Goal: Information Seeking & Learning: Learn about a topic

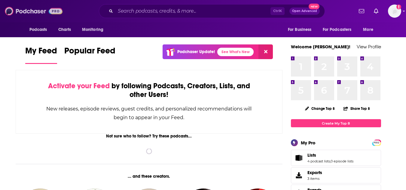
click at [17, 13] on img at bounding box center [34, 10] width 58 height 11
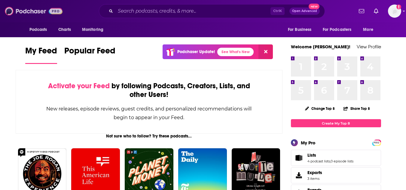
click at [23, 9] on img at bounding box center [34, 10] width 58 height 11
click at [43, 26] on span "Podcasts" at bounding box center [38, 30] width 18 height 8
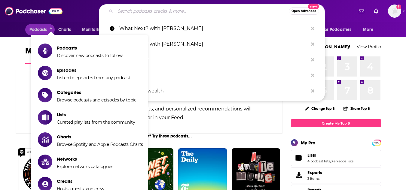
click at [153, 10] on input "Search podcasts, credits, & more..." at bounding box center [201, 11] width 173 height 10
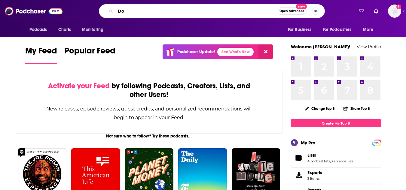
type input "D"
type input "Don't start"
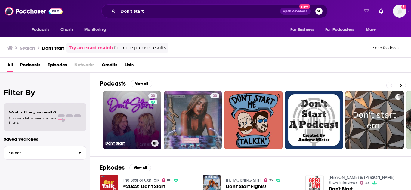
click at [140, 117] on link "23 Don't Start" at bounding box center [132, 120] width 58 height 58
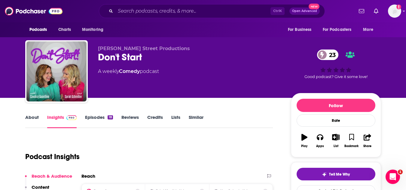
click at [96, 118] on link "Episodes 18" at bounding box center [99, 122] width 28 height 14
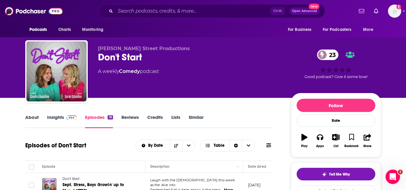
click at [58, 117] on link "Insights" at bounding box center [62, 122] width 30 height 14
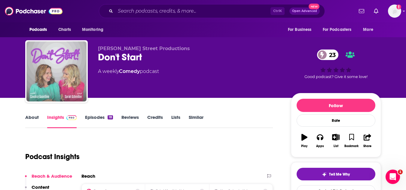
click at [38, 97] on img "Don't Start" at bounding box center [56, 71] width 60 height 60
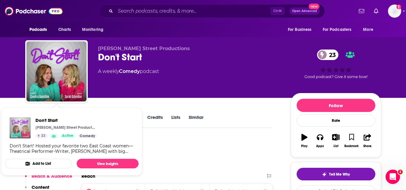
click at [17, 132] on img "Don't Start" at bounding box center [20, 128] width 21 height 21
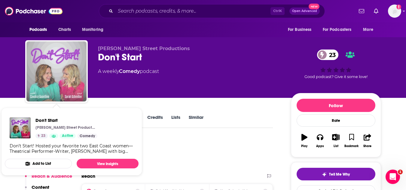
click at [76, 61] on img "Don't Start" at bounding box center [56, 71] width 60 height 60
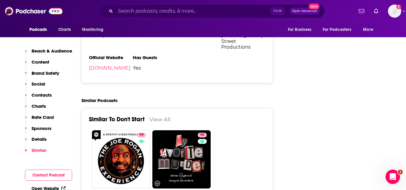
scroll to position [902, 0]
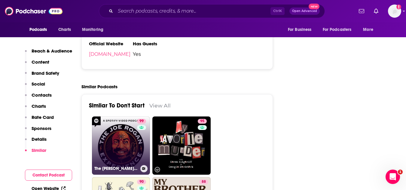
click at [115, 145] on link "99 The [PERSON_NAME] Experience" at bounding box center [121, 146] width 58 height 58
type input "[URL][DOMAIN_NAME][PERSON_NAME]"
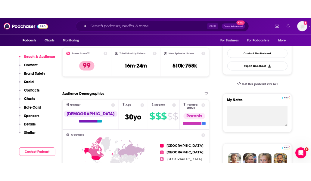
scroll to position [150, 0]
